Goal: Task Accomplishment & Management: Complete application form

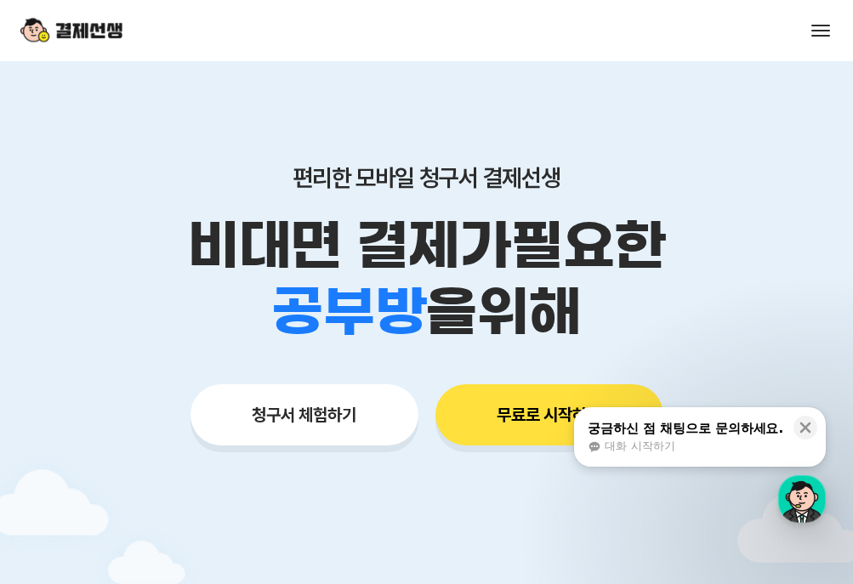
click at [390, 395] on button "청구서 체험하기" at bounding box center [304, 414] width 228 height 61
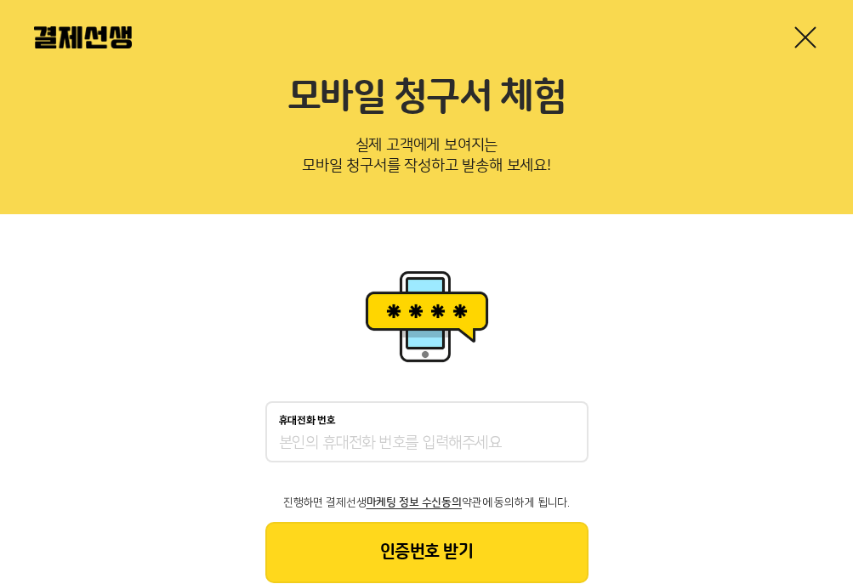
scroll to position [77, 0]
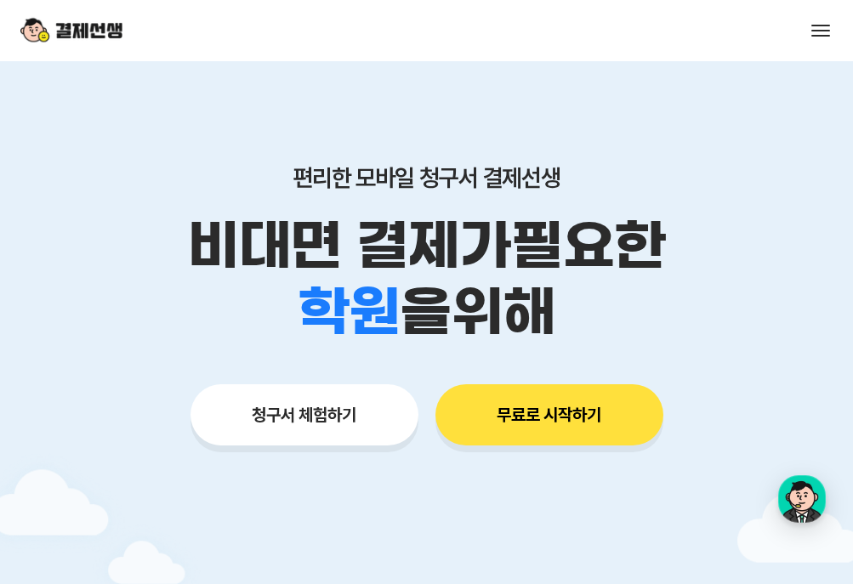
click at [629, 427] on button "무료로 시작하기" at bounding box center [549, 414] width 228 height 61
